Goal: Task Accomplishment & Management: Manage account settings

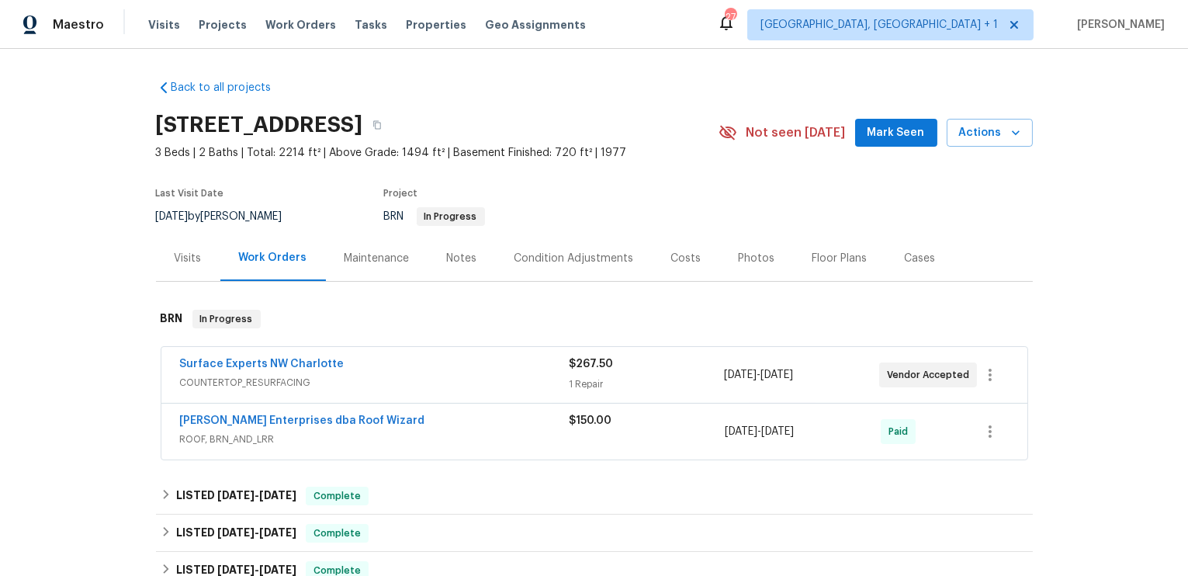
scroll to position [36, 0]
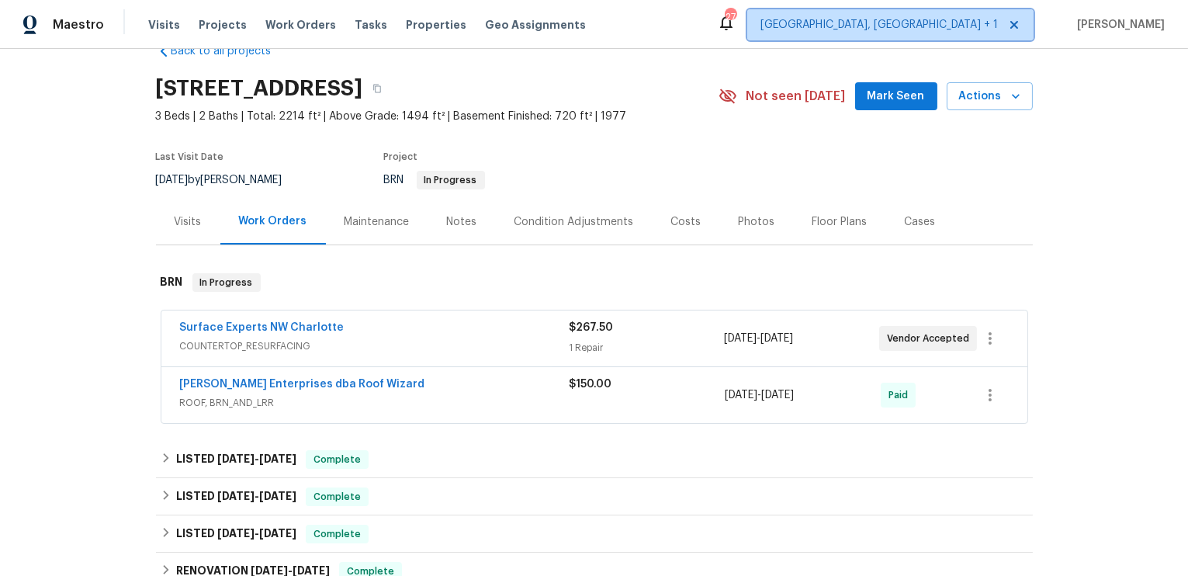
click at [963, 30] on span "[GEOGRAPHIC_DATA], [GEOGRAPHIC_DATA] + 1" at bounding box center [879, 25] width 237 height 16
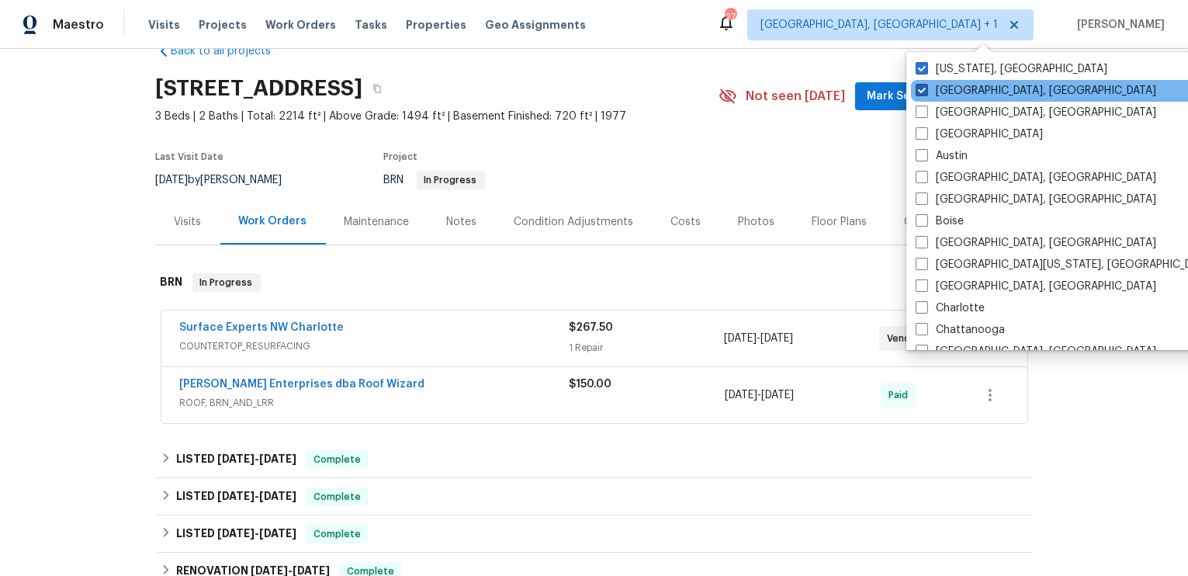
click at [920, 92] on span at bounding box center [922, 90] width 12 height 12
click at [920, 92] on input "[GEOGRAPHIC_DATA], [GEOGRAPHIC_DATA]" at bounding box center [921, 88] width 10 height 10
checkbox input "false"
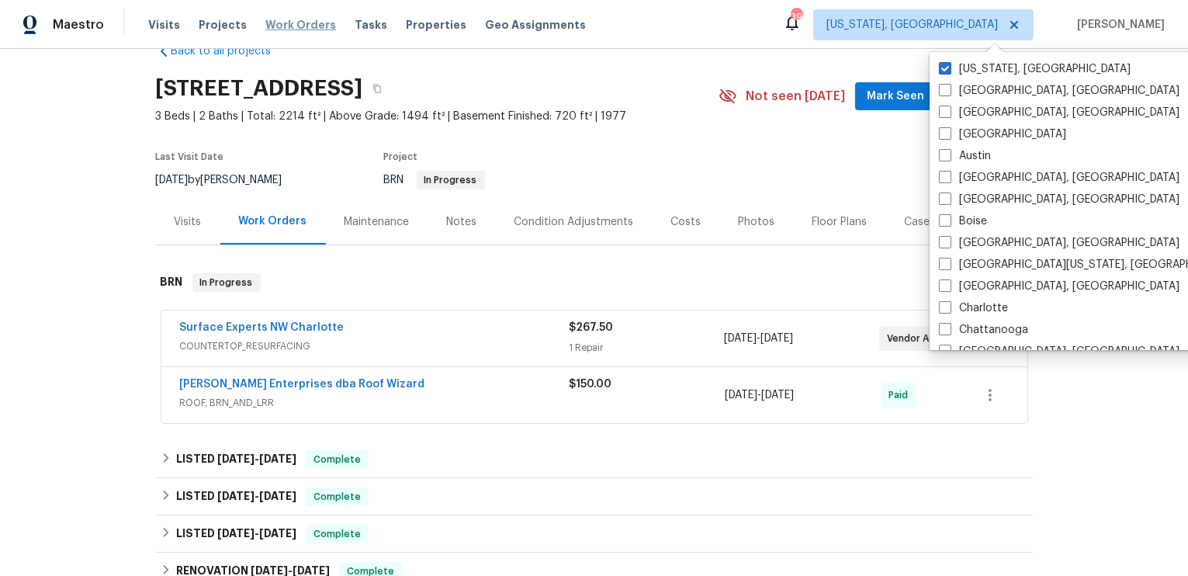
click at [293, 22] on span "Work Orders" at bounding box center [300, 25] width 71 height 16
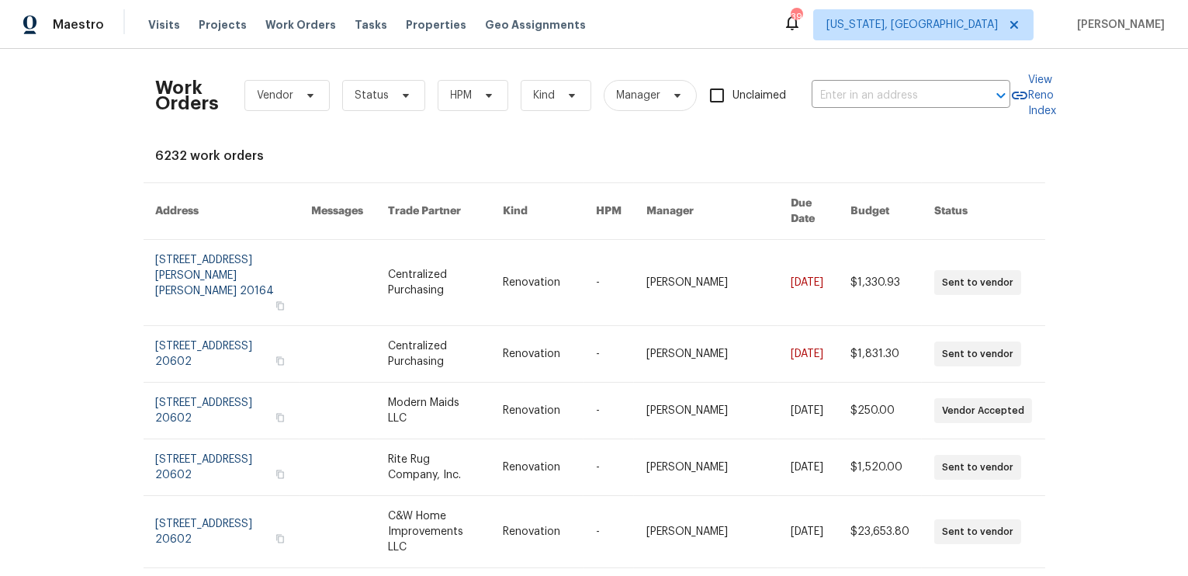
click at [450, 118] on div "Work Orders Vendor Status HPM Kind Manager Unclaimed ​" at bounding box center [583, 95] width 854 height 68
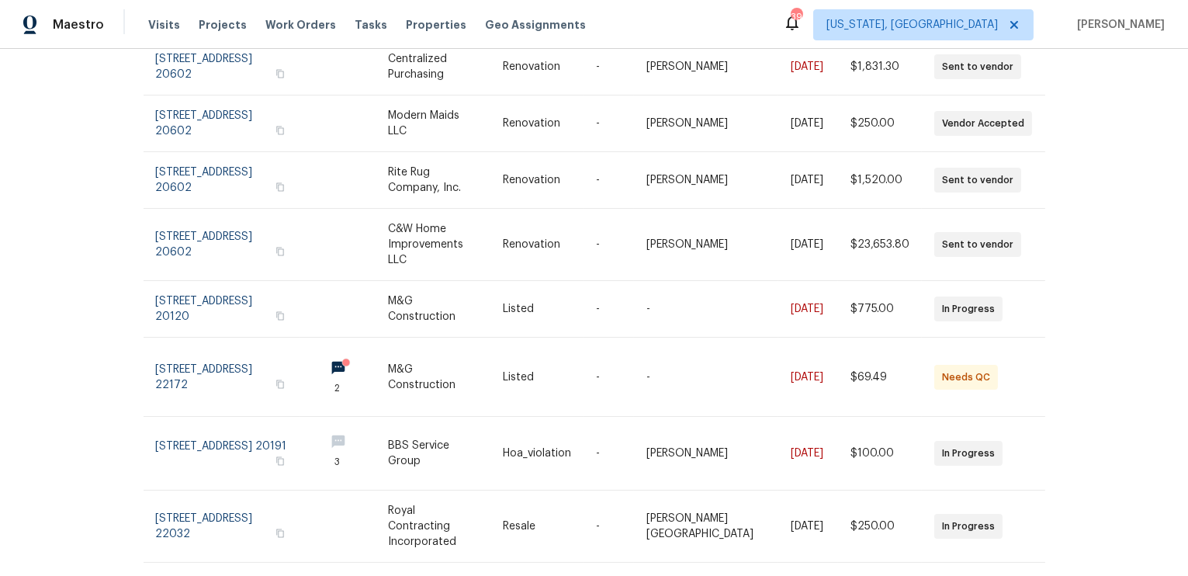
scroll to position [289, 0]
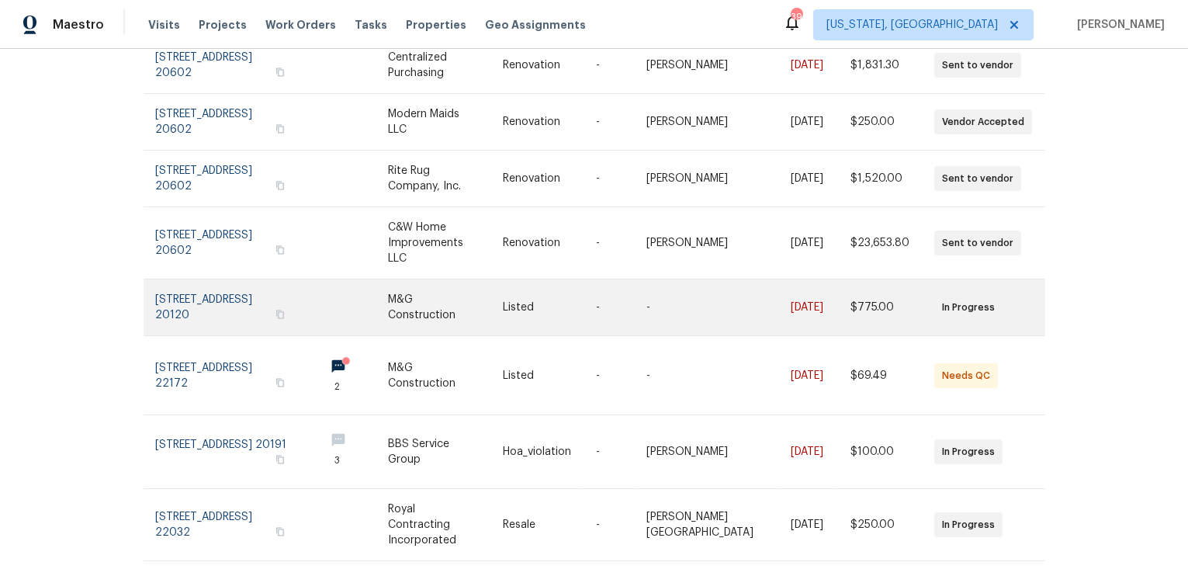
click at [207, 279] on link at bounding box center [234, 307] width 156 height 56
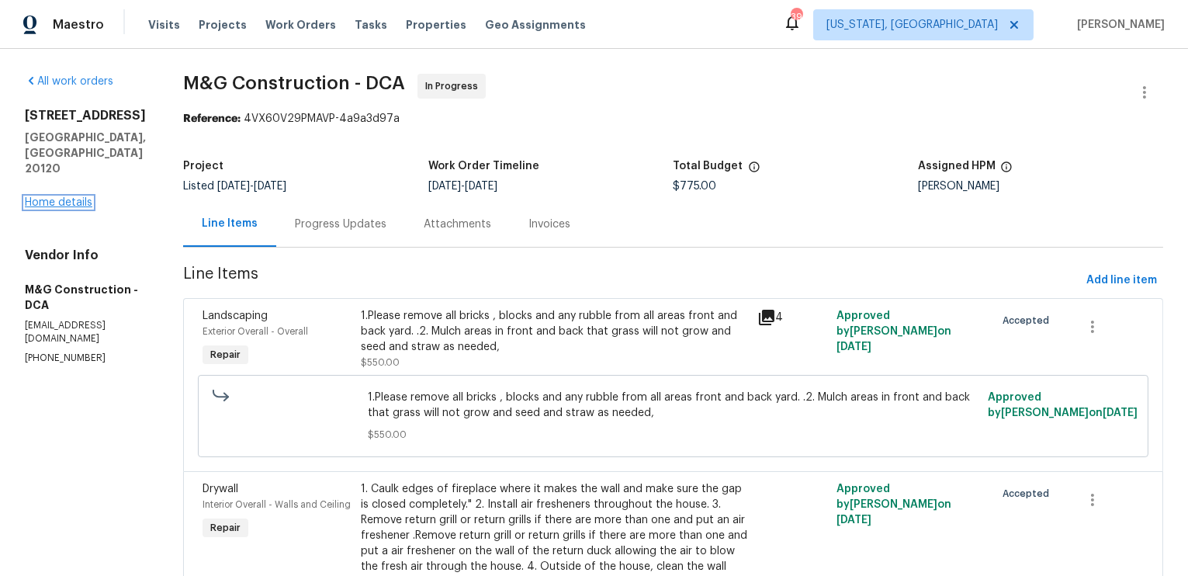
click at [74, 197] on link "Home details" at bounding box center [59, 202] width 68 height 11
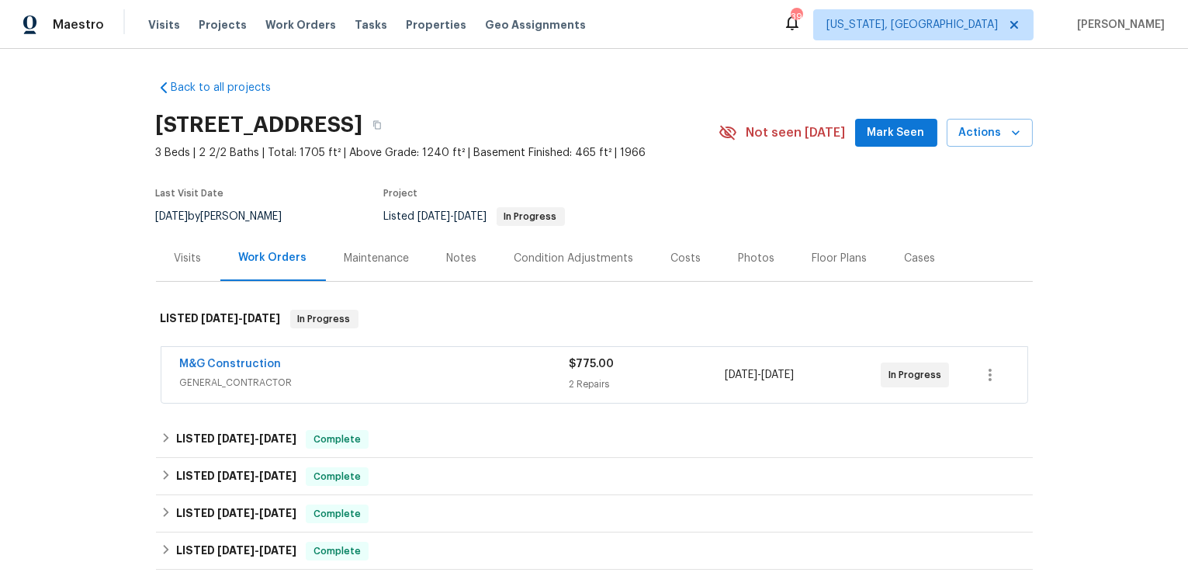
click at [374, 256] on div "Maintenance" at bounding box center [377, 259] width 65 height 16
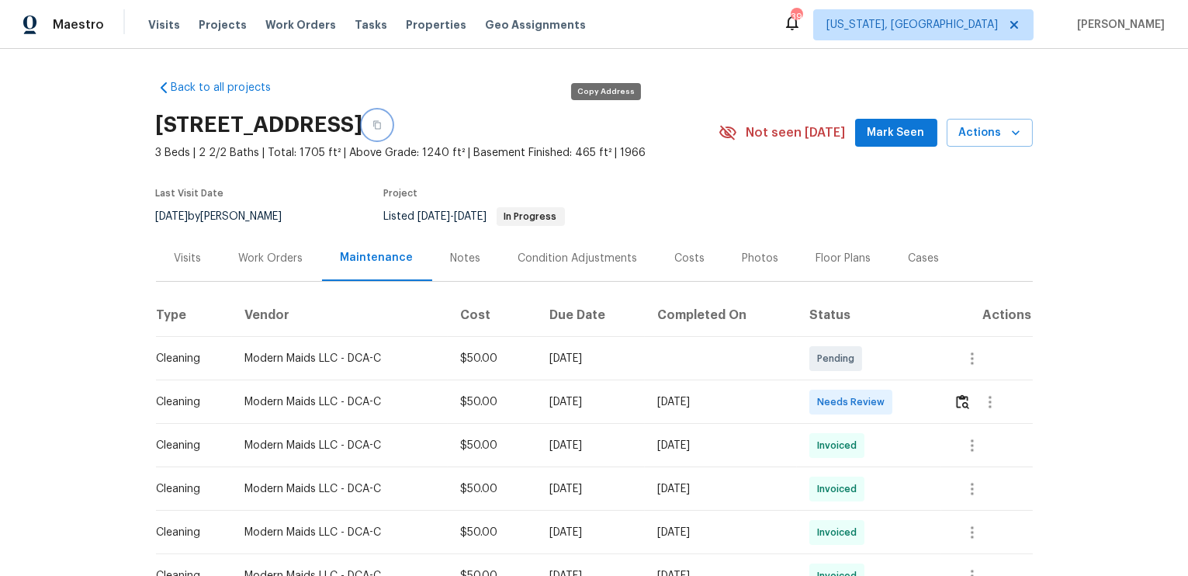
click at [382, 123] on icon "button" at bounding box center [376, 124] width 9 height 9
